Goal: Information Seeking & Learning: Learn about a topic

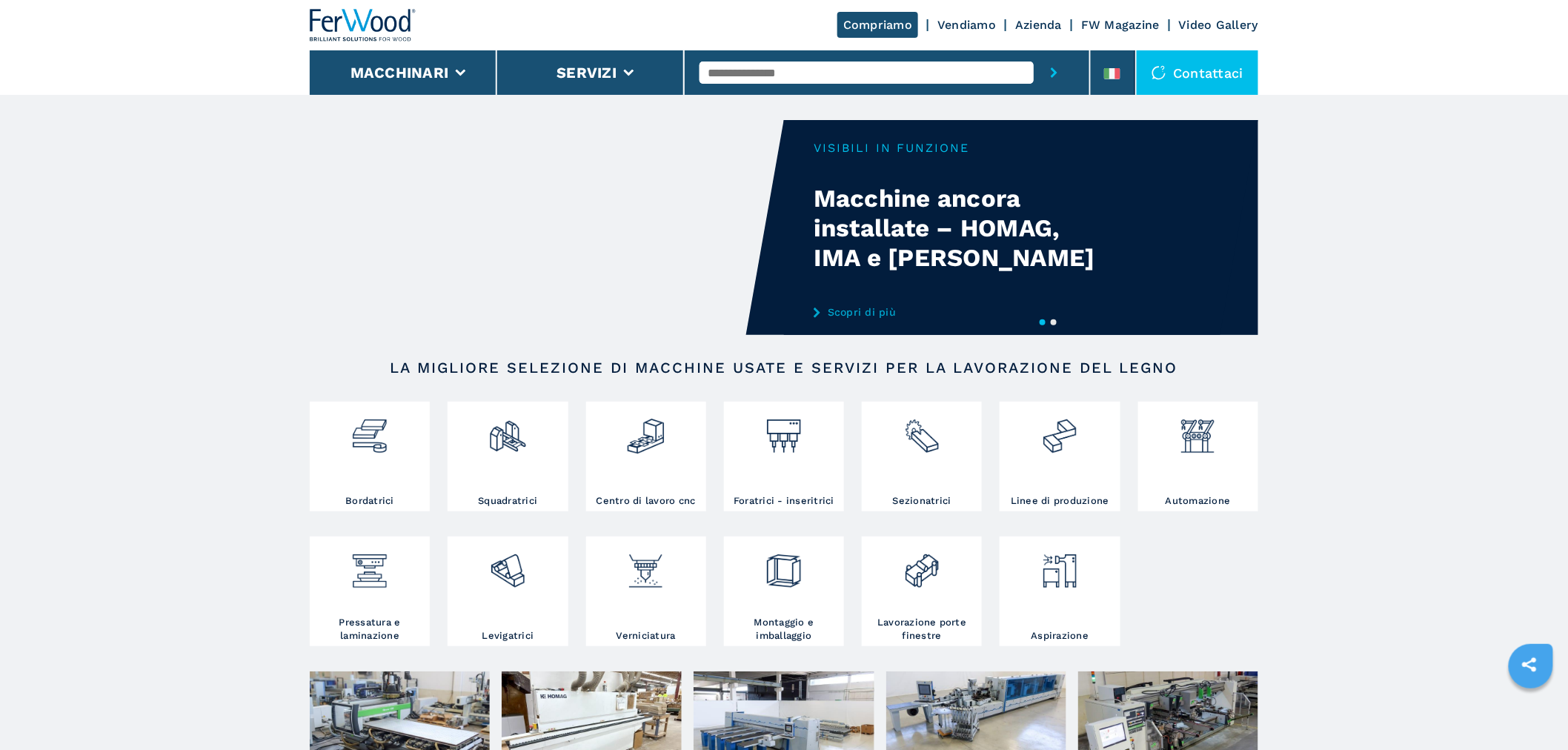
click at [767, 74] on input "text" at bounding box center [866, 72] width 334 height 22
click at [358, 421] on img at bounding box center [369, 430] width 40 height 51
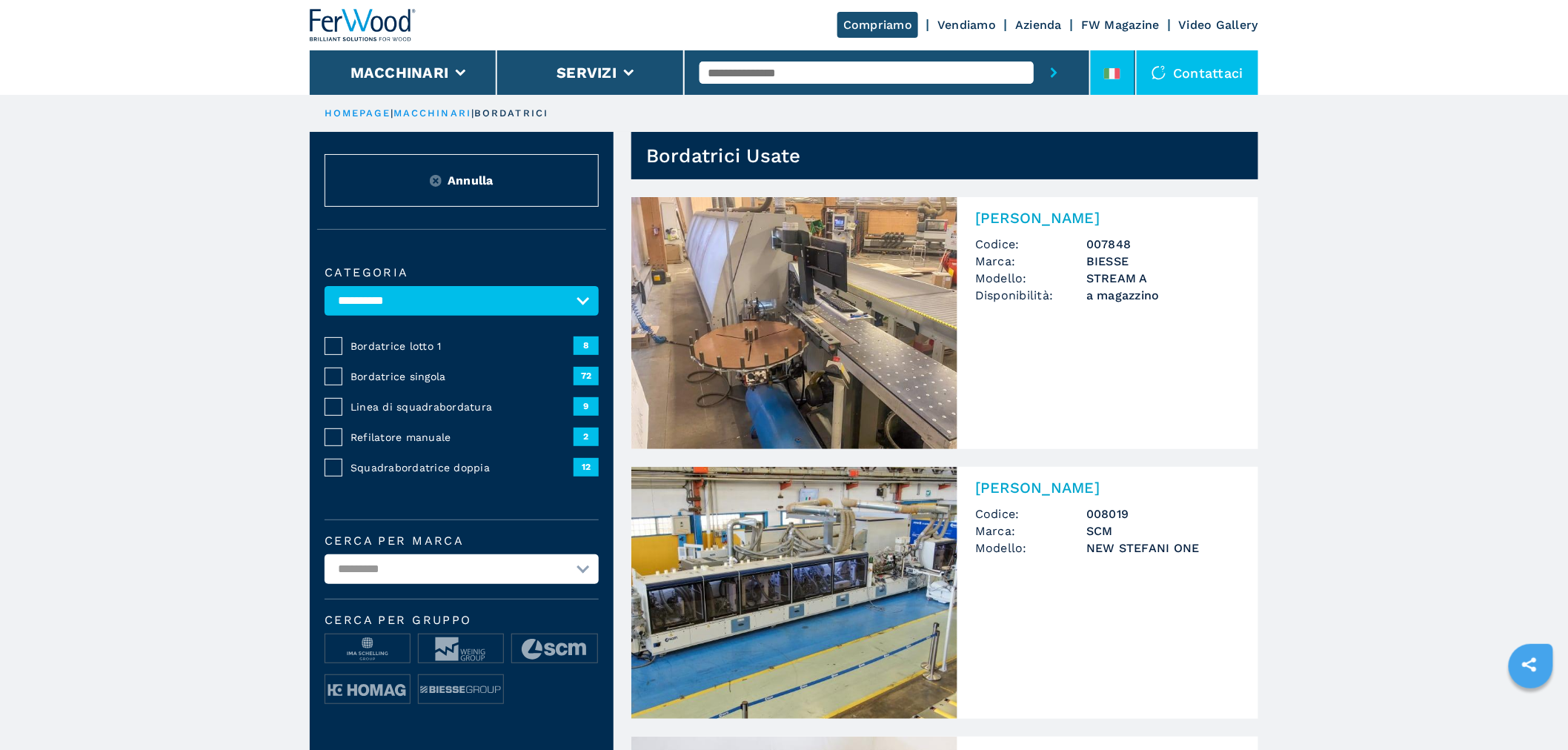
click at [1110, 81] on div at bounding box center [1111, 76] width 16 height 17
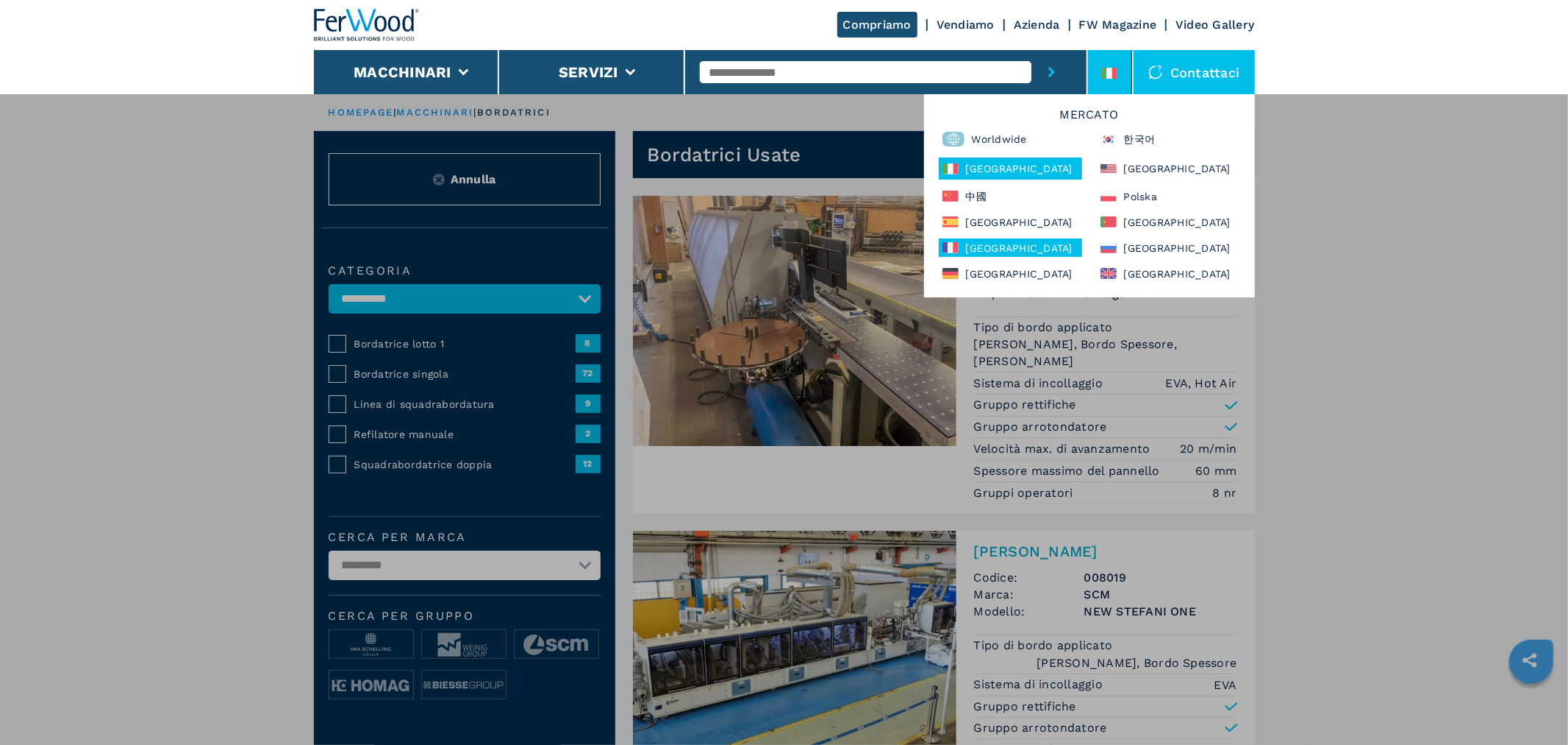
click at [974, 240] on div "France" at bounding box center [1011, 247] width 144 height 19
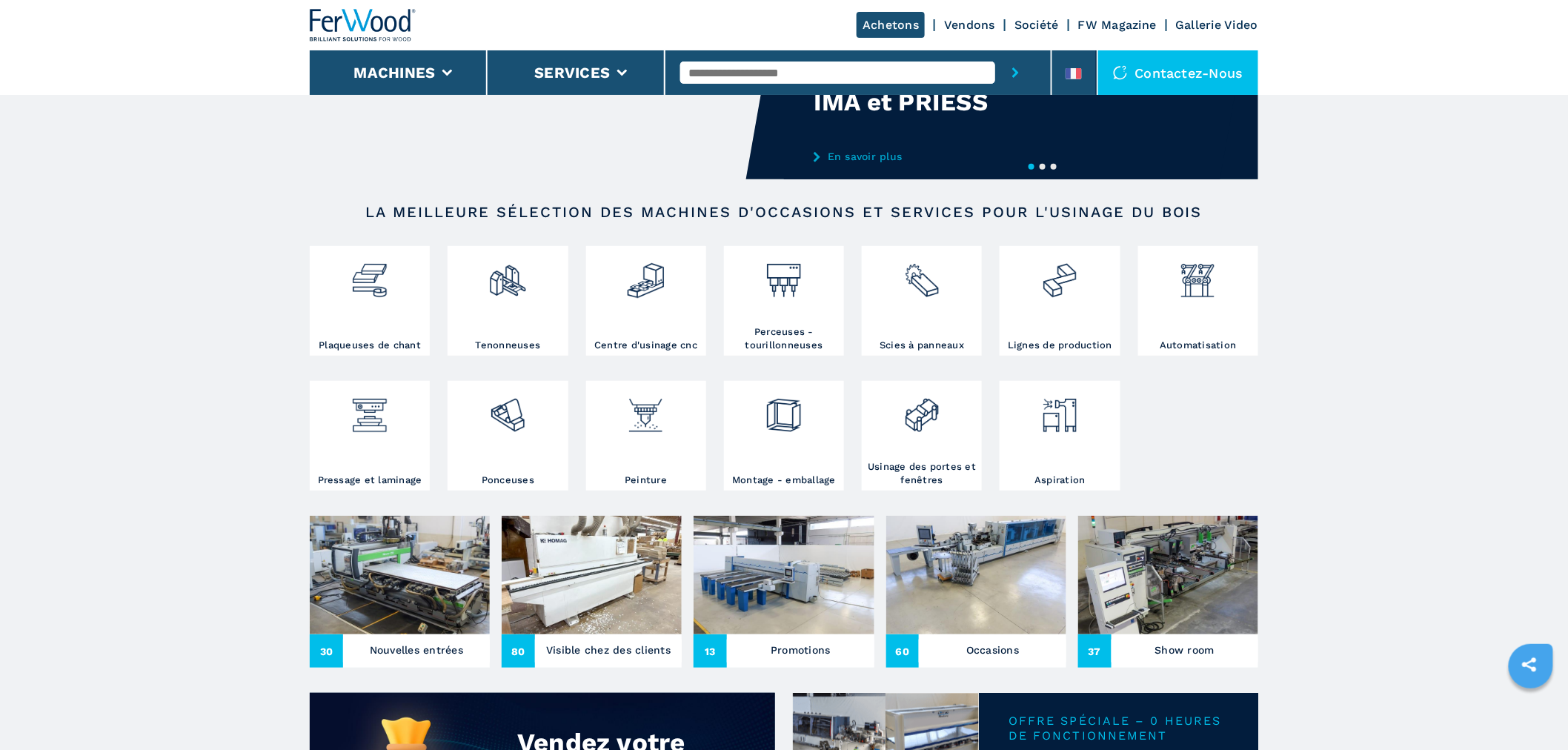
scroll to position [328, 0]
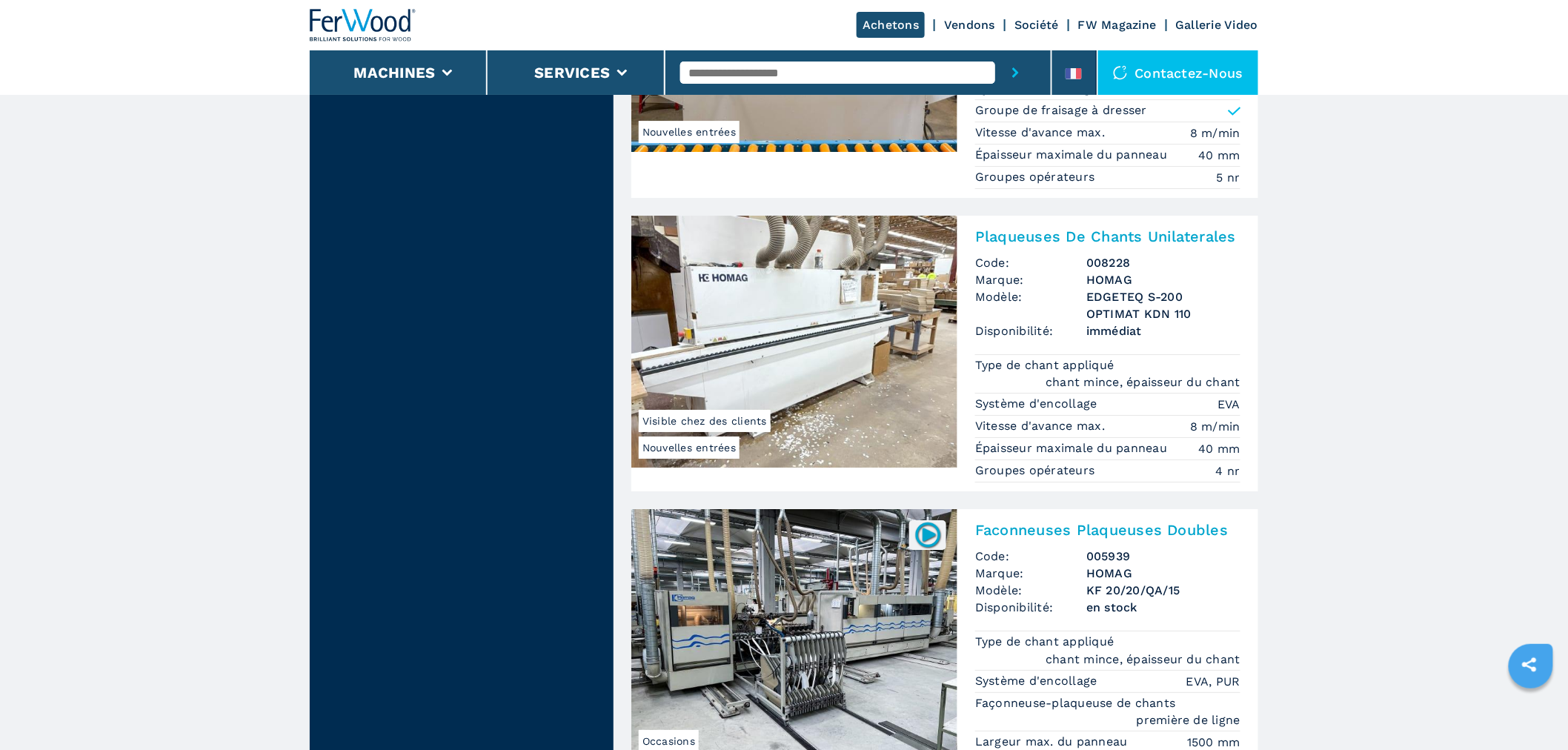
scroll to position [2305, 0]
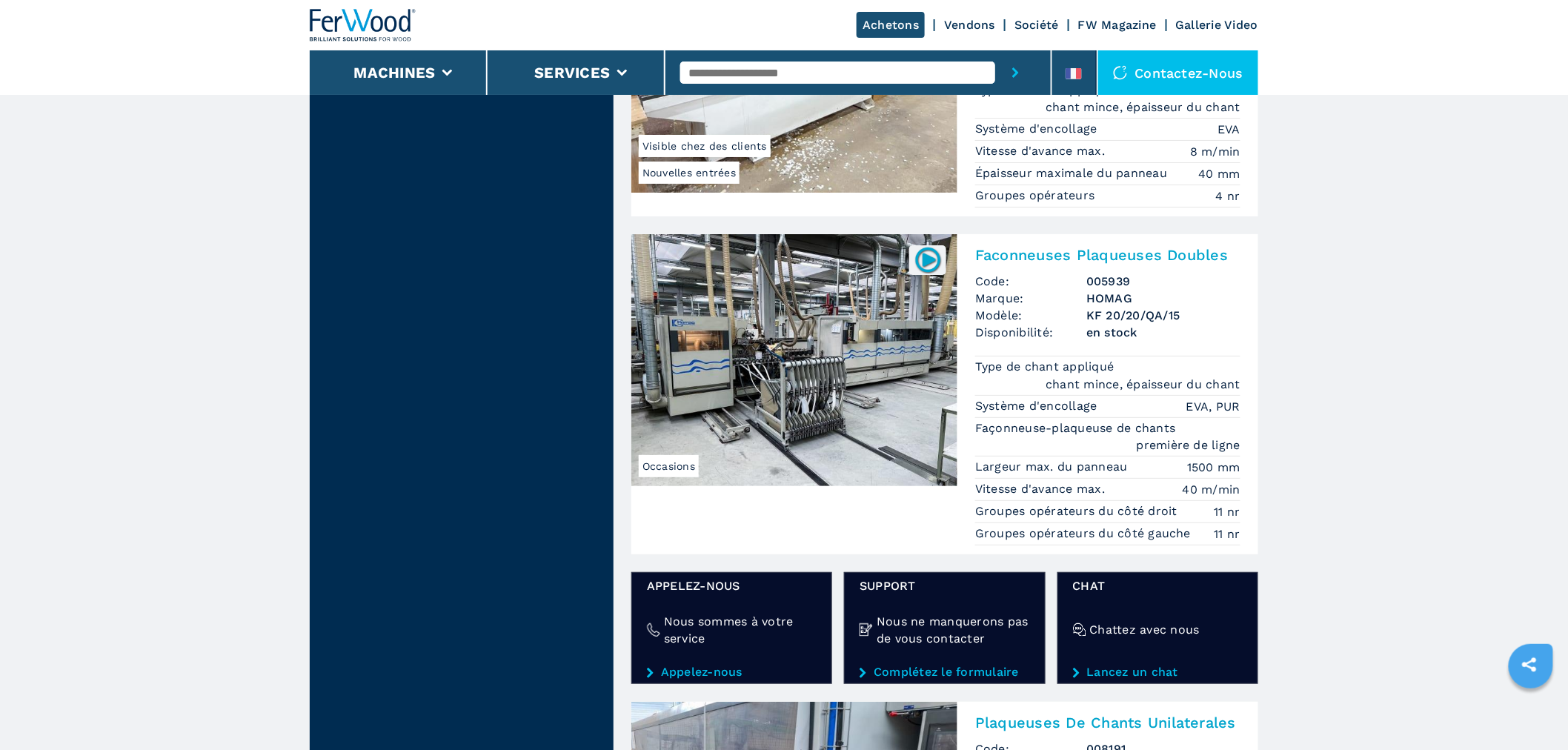
click at [863, 357] on img at bounding box center [794, 360] width 326 height 252
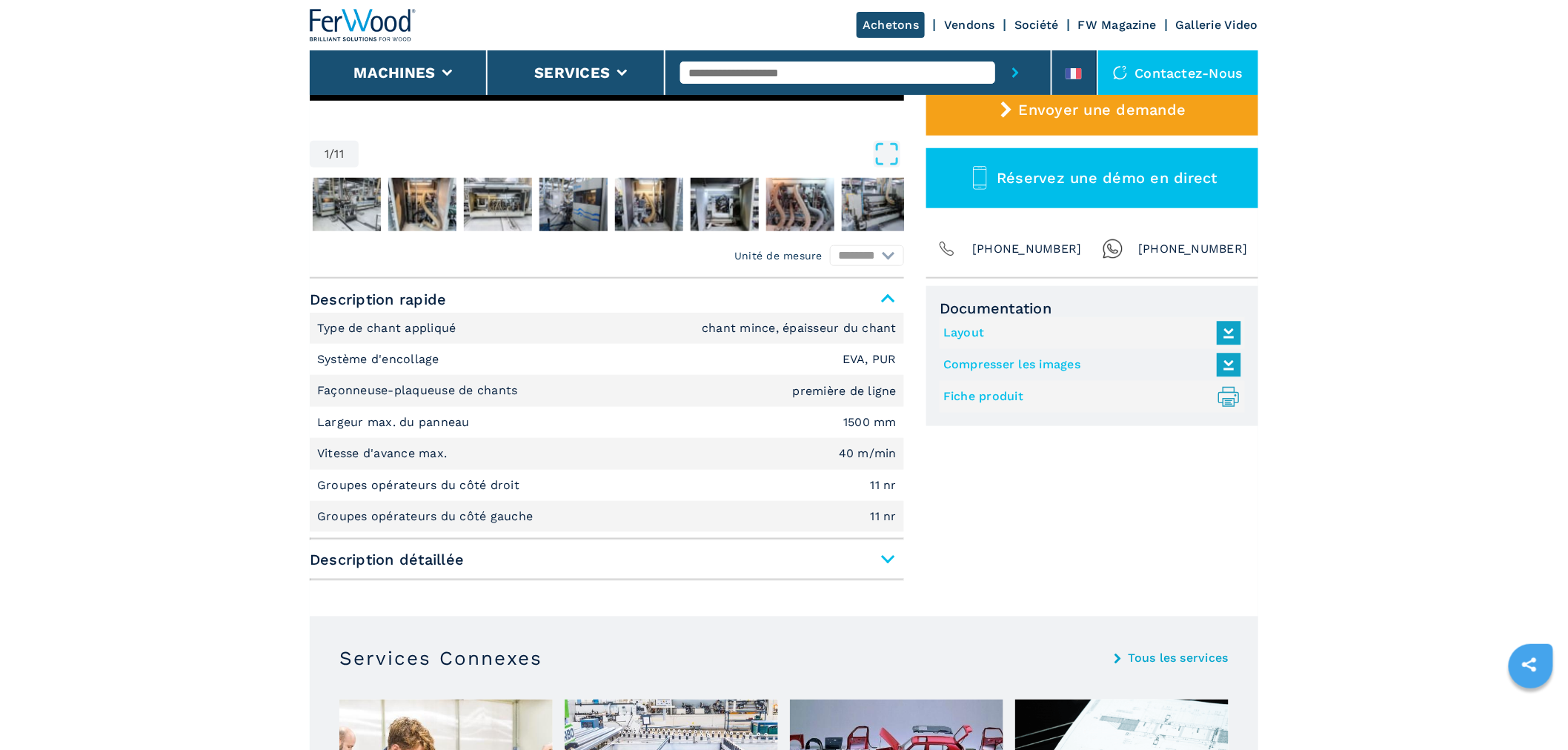
scroll to position [575, 0]
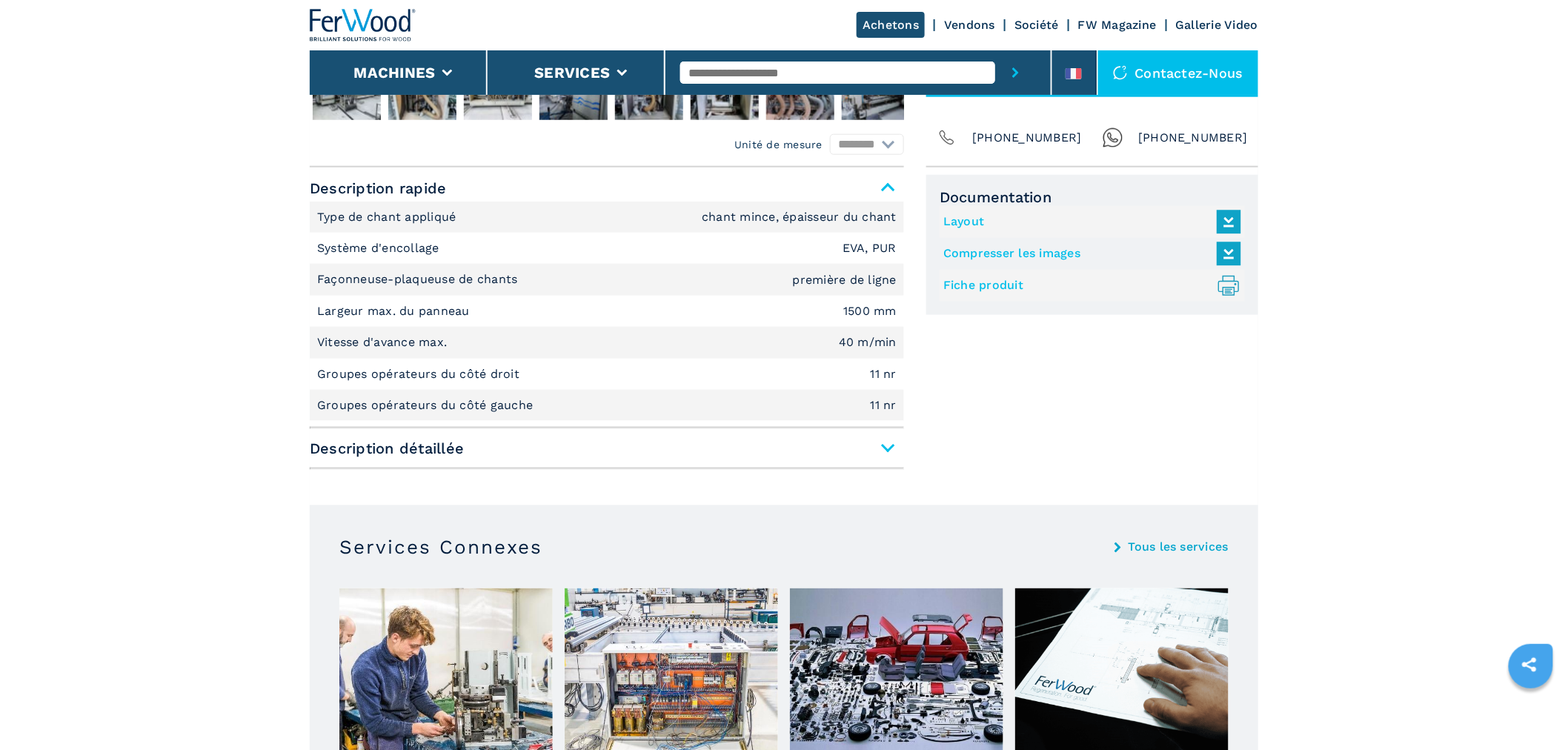
click at [887, 442] on span "Description détaillée" at bounding box center [606, 447] width 594 height 27
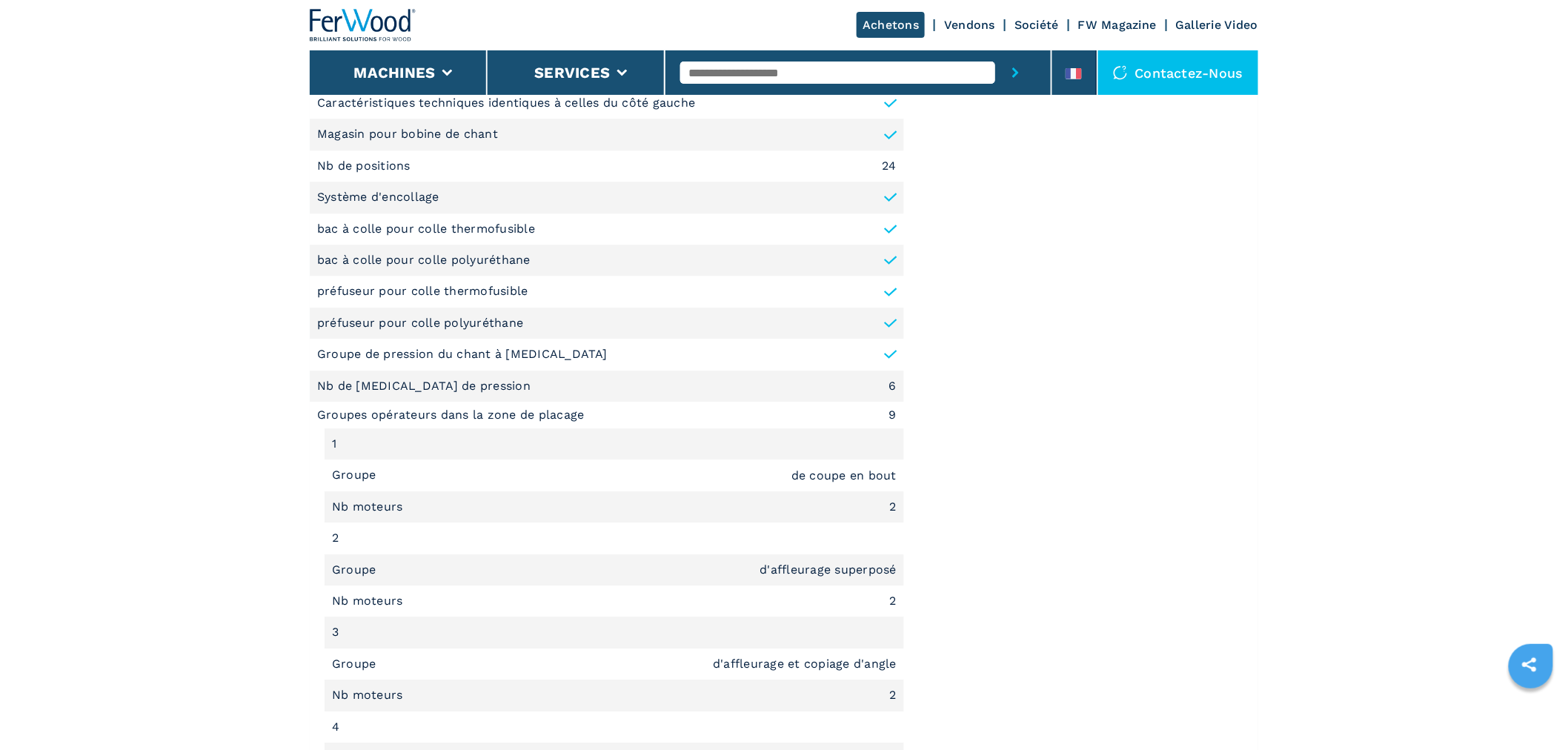
scroll to position [1481, 0]
